Goal: Check status: Check status

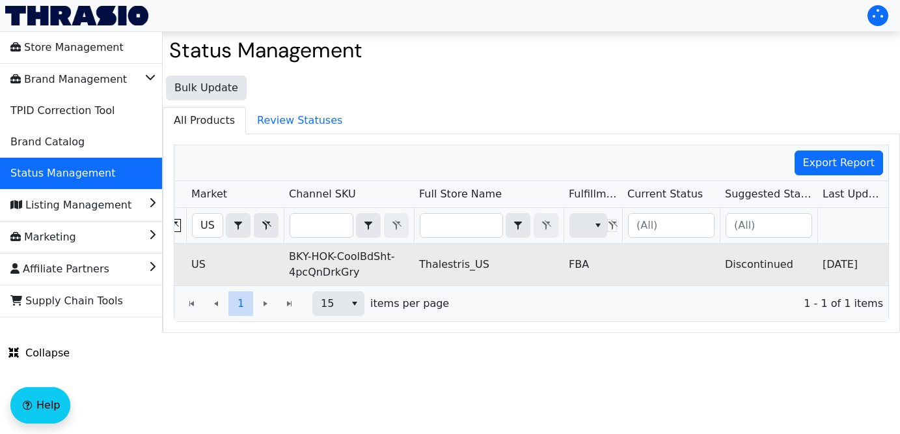
scroll to position [0, 358]
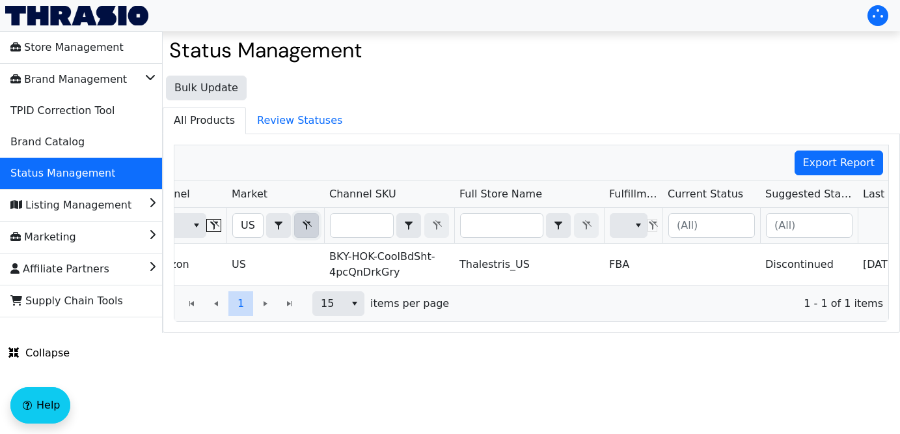
click at [307, 222] on icon "Filter" at bounding box center [307, 225] width 9 height 10
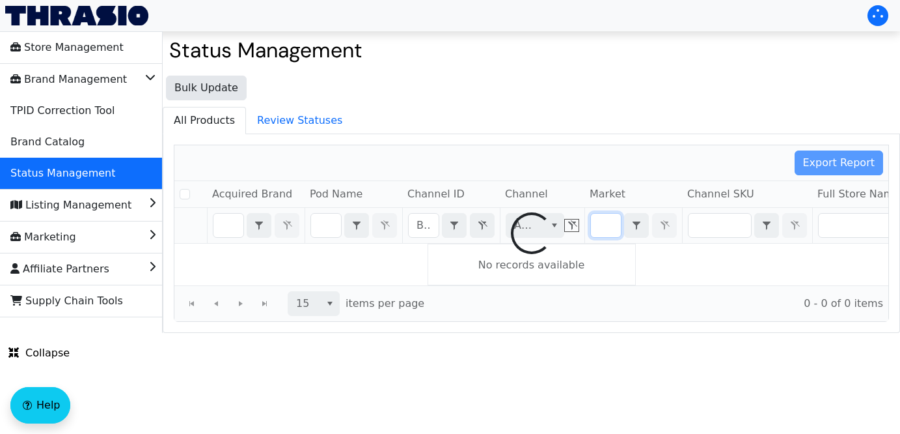
checkbox input "false"
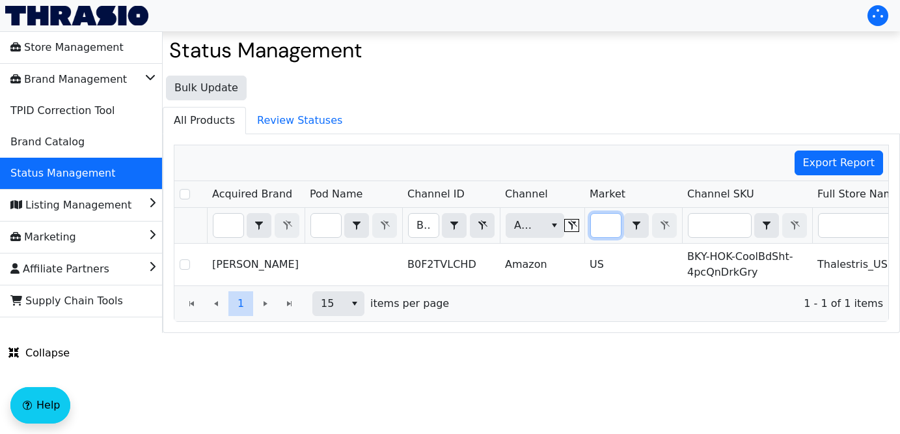
click at [612, 227] on input "Filter" at bounding box center [606, 224] width 30 height 23
type input "U"
checkbox input "true"
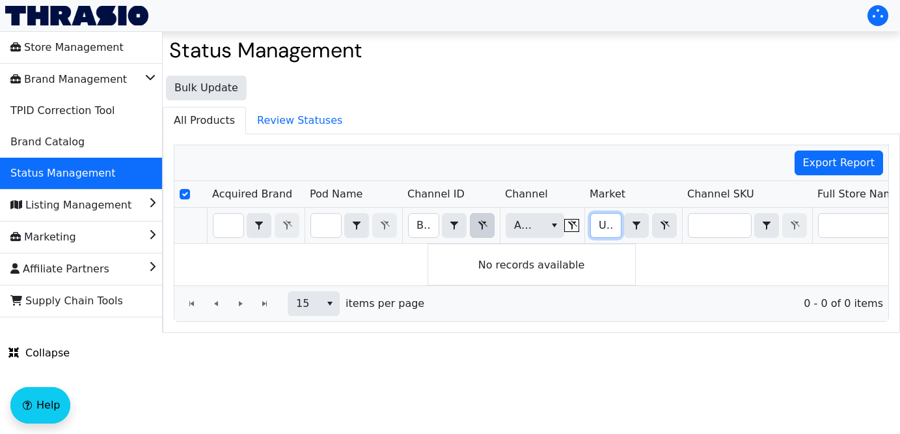
type input "UK"
click at [478, 226] on icon "Filter" at bounding box center [483, 225] width 16 height 10
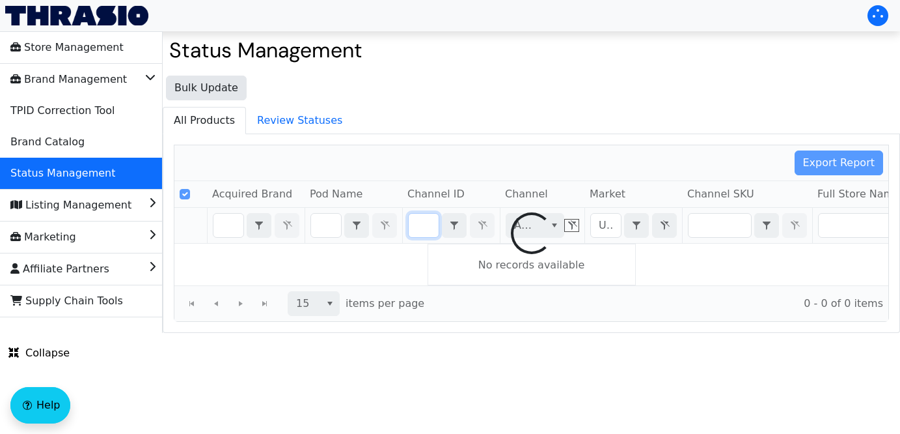
click at [539, 231] on div at bounding box center [531, 233] width 714 height 176
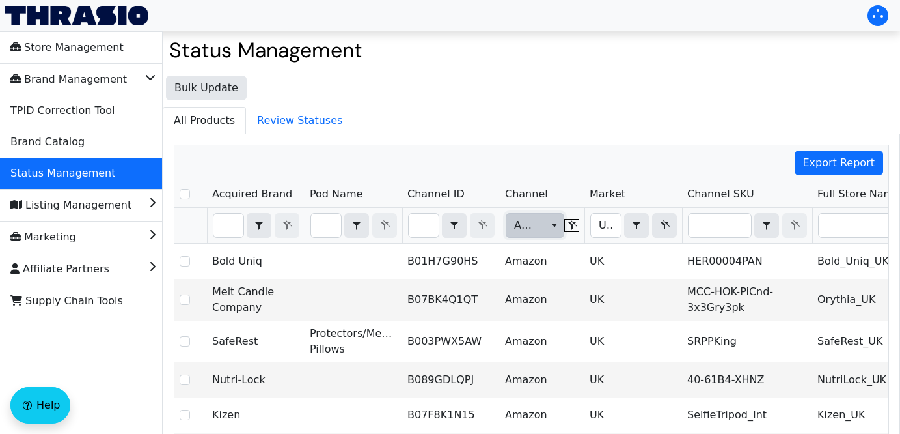
click at [547, 228] on button "select" at bounding box center [554, 224] width 19 height 23
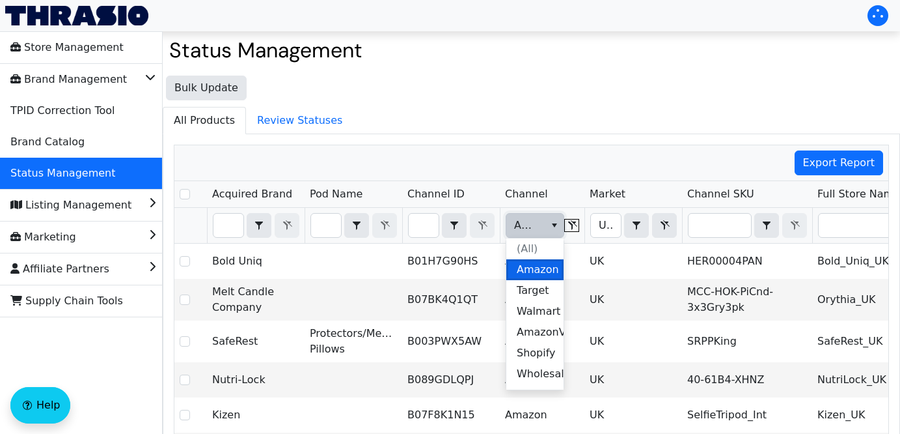
click at [536, 268] on span "Amazon" at bounding box center [538, 270] width 42 height 16
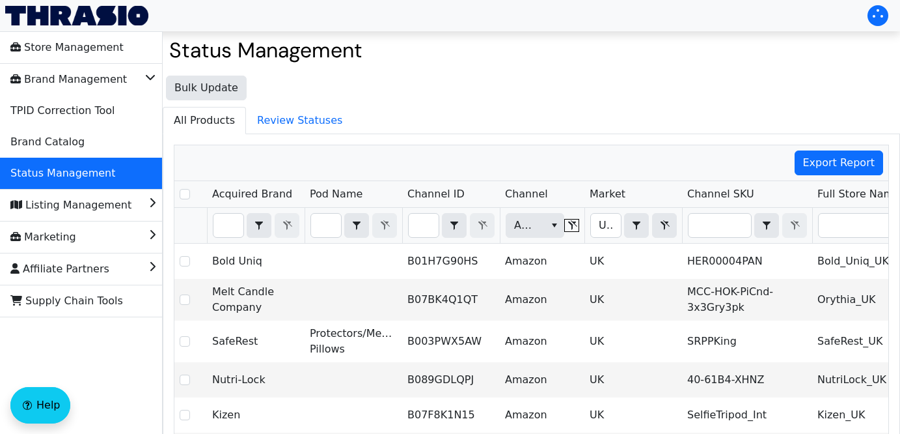
click at [538, 126] on ul "All Products Review Statuses" at bounding box center [531, 120] width 737 height 27
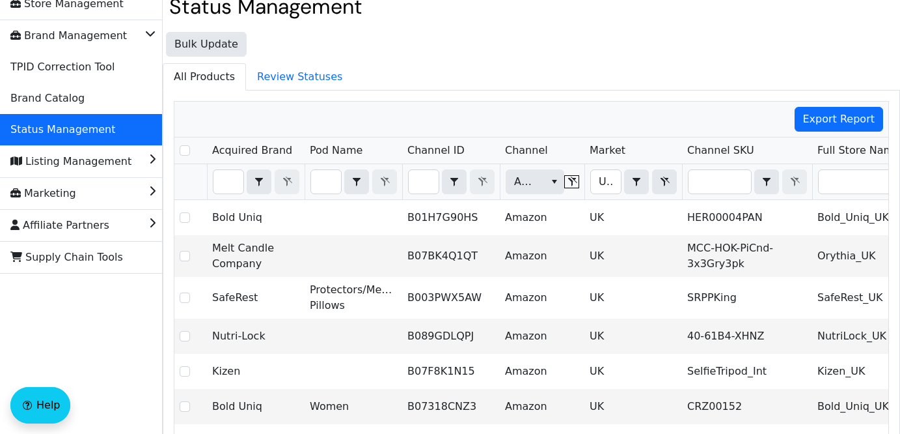
scroll to position [38, 0]
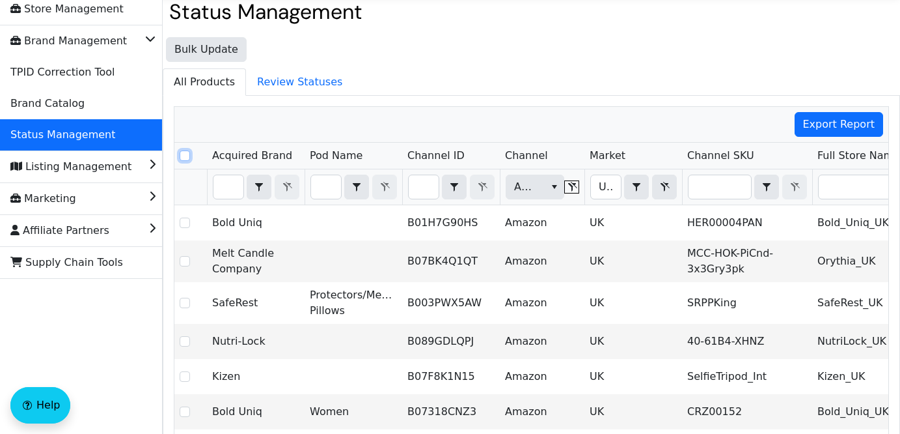
click at [180, 158] on input "Select Row" at bounding box center [185, 155] width 10 height 10
checkbox input "true"
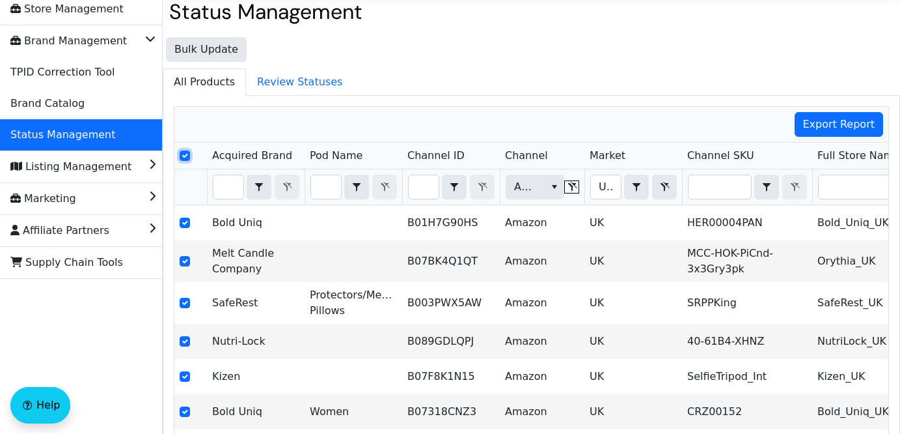
checkbox input "true"
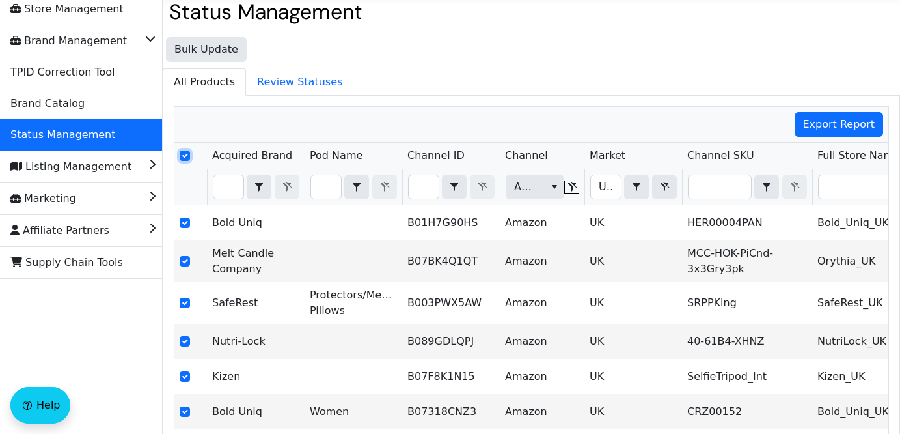
checkbox input "true"
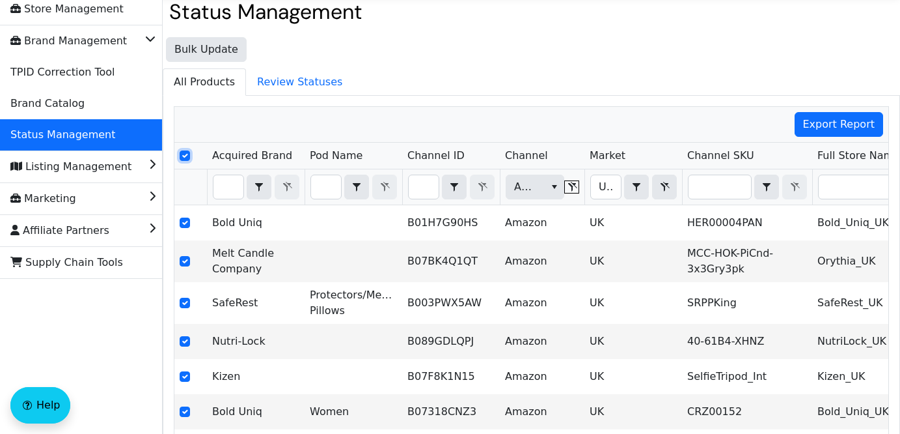
checkbox input "true"
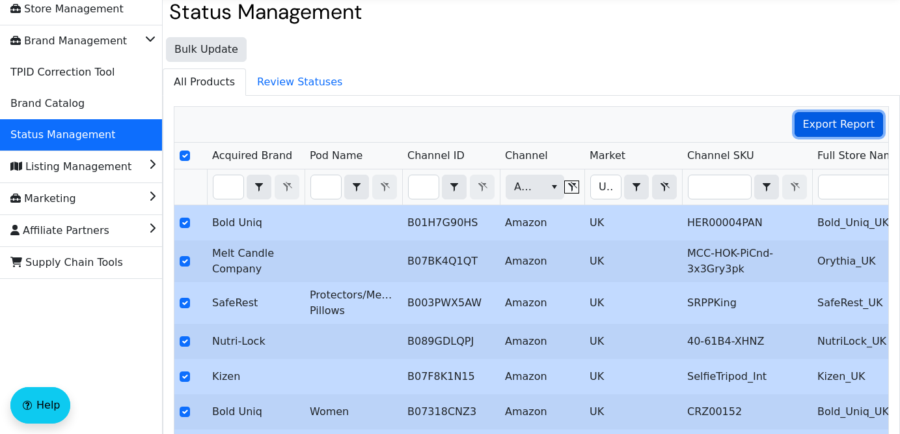
click at [844, 121] on span "Export Report" at bounding box center [839, 125] width 72 height 16
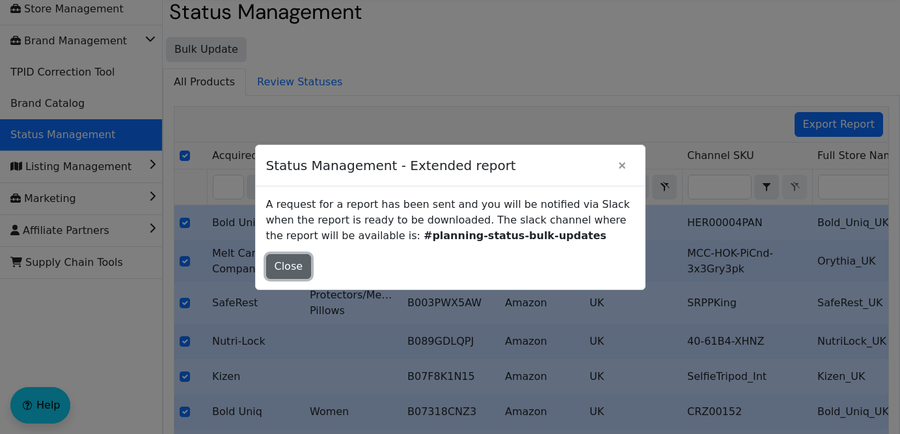
click at [289, 264] on span "Close" at bounding box center [289, 266] width 29 height 16
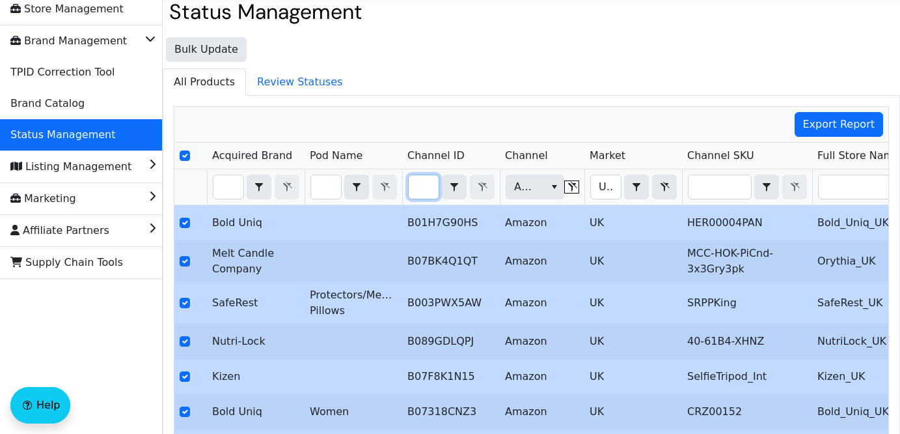
click at [424, 184] on input "Filter" at bounding box center [424, 186] width 30 height 23
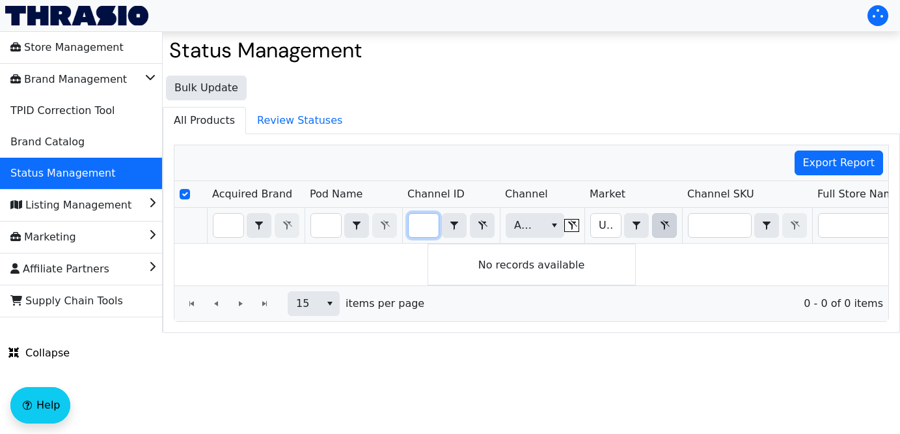
type input "B014LEQC98"
click at [665, 229] on icon "Filter" at bounding box center [665, 225] width 16 height 10
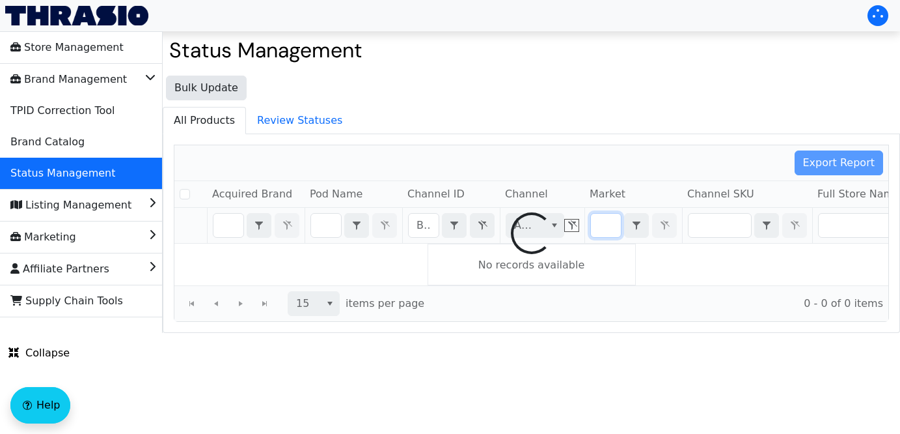
checkbox input "false"
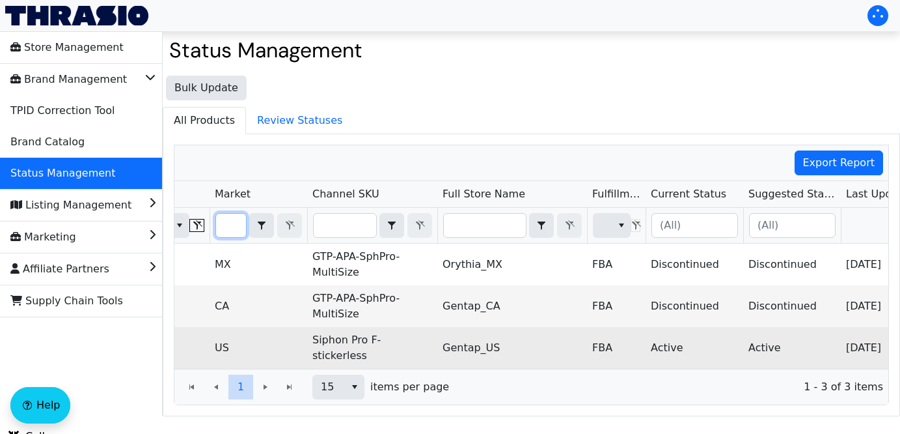
scroll to position [0, 463]
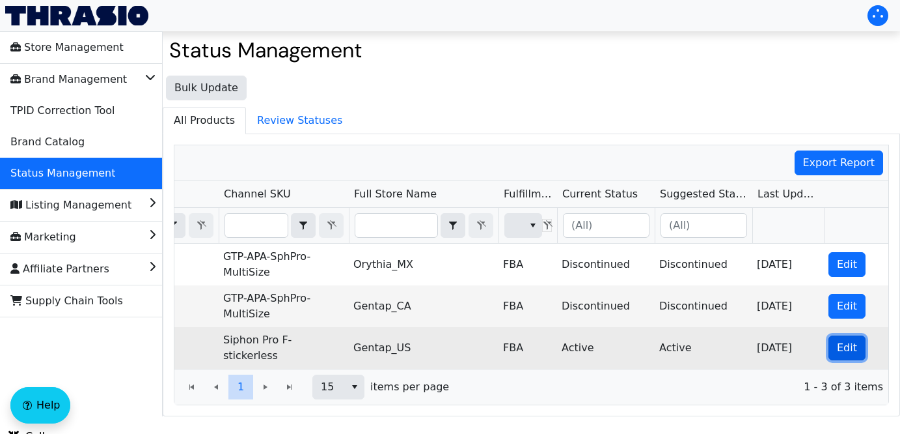
click at [840, 344] on span "Edit" at bounding box center [847, 348] width 20 height 16
checkbox input "true"
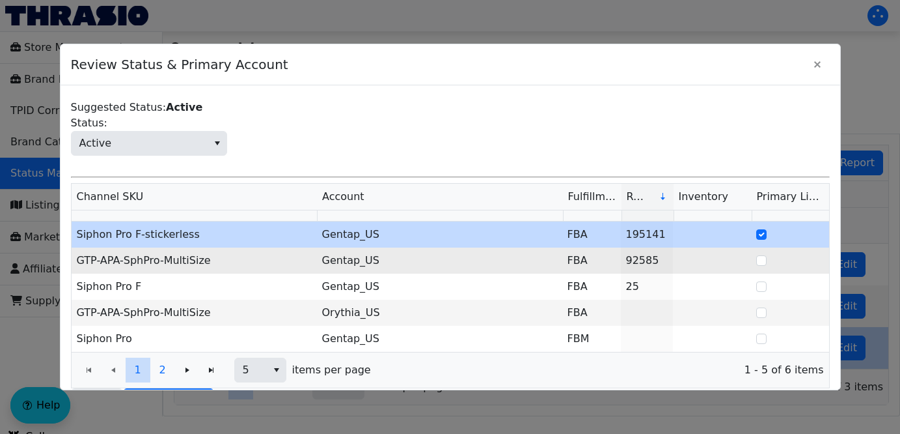
scroll to position [83, 0]
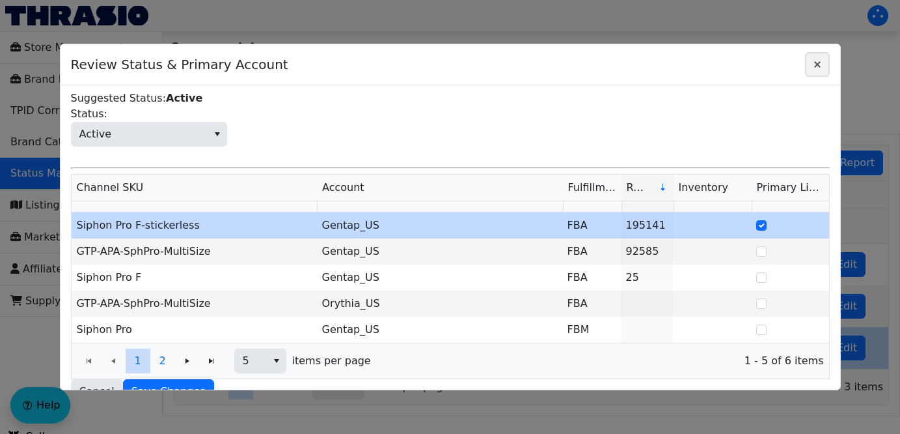
click at [816, 66] on icon "Close" at bounding box center [818, 64] width 16 height 10
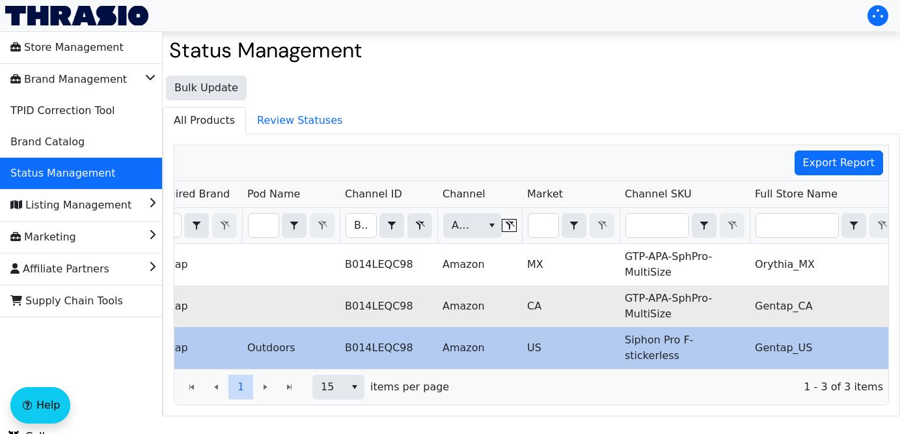
scroll to position [0, 39]
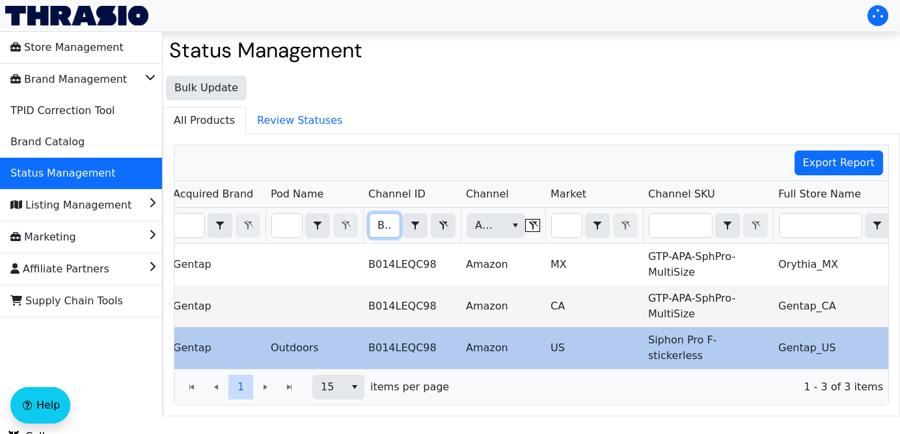
click at [373, 223] on input "B014LEQC98" at bounding box center [385, 224] width 30 height 23
type input "B0BYTBTQTT"
click at [547, 232] on div "Export Report Acquired Brand Pod Name Channel ID Channel Market Channel SKU Ful…" at bounding box center [531, 275] width 715 height 260
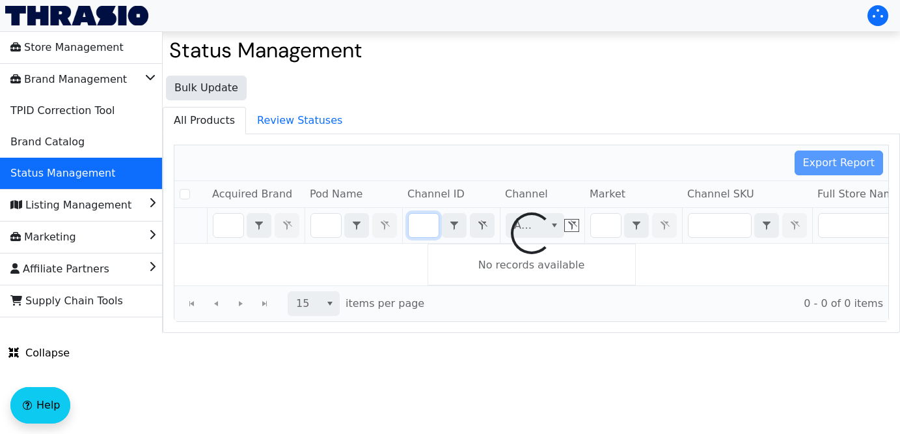
checkbox input "false"
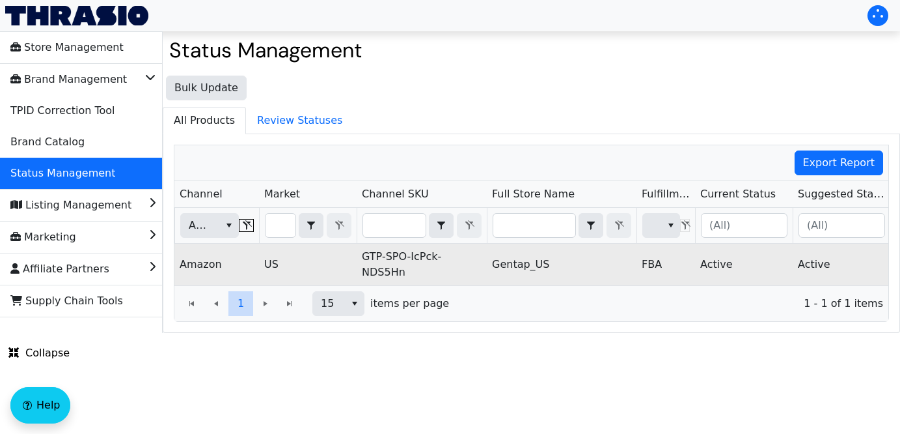
scroll to position [0, 463]
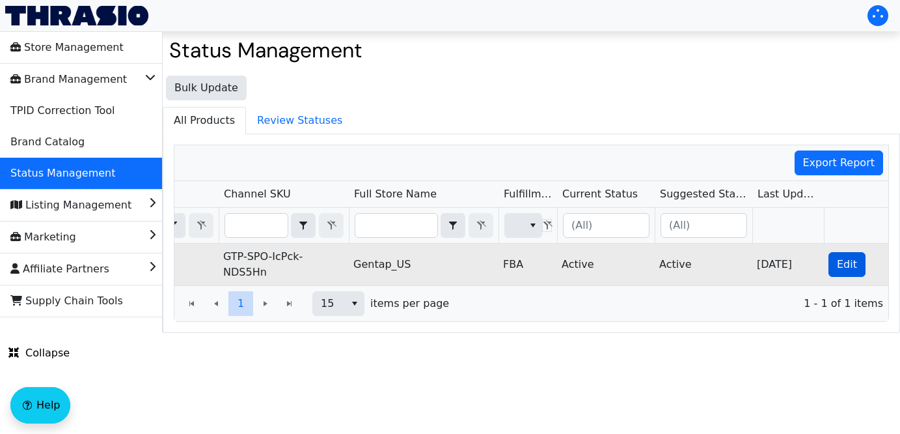
type input "B0BYTBTQTT"
click at [845, 266] on span "Edit" at bounding box center [847, 264] width 20 height 16
checkbox input "true"
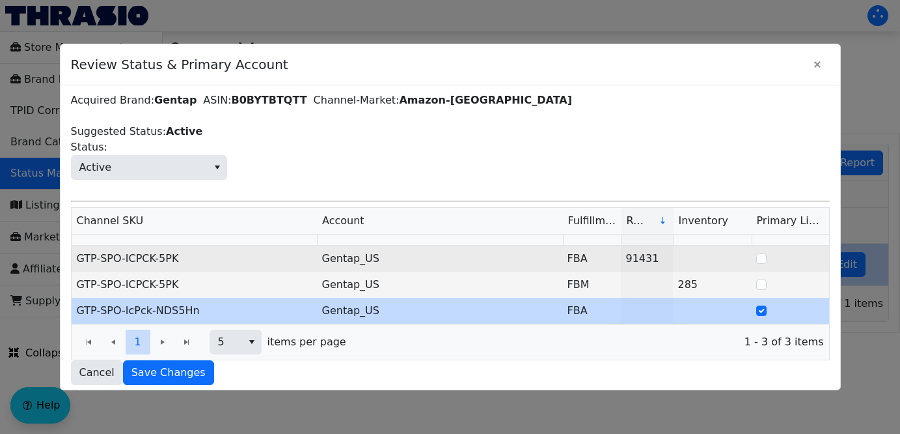
scroll to position [55, 0]
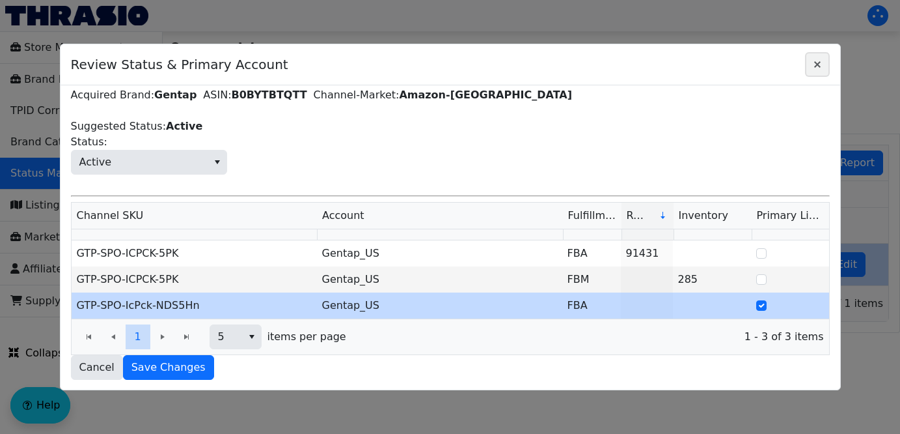
click at [816, 65] on icon "Close" at bounding box center [817, 64] width 7 height 7
